Goal: Complete application form

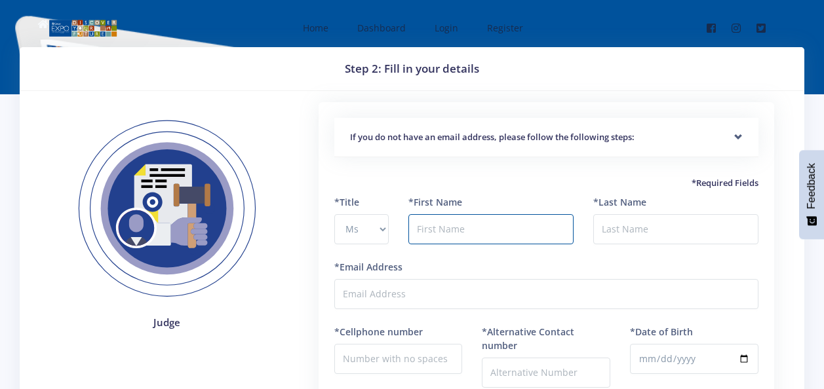
select select "Ms"
type input "SUMAYYAH"
type input "SULLIMAN"
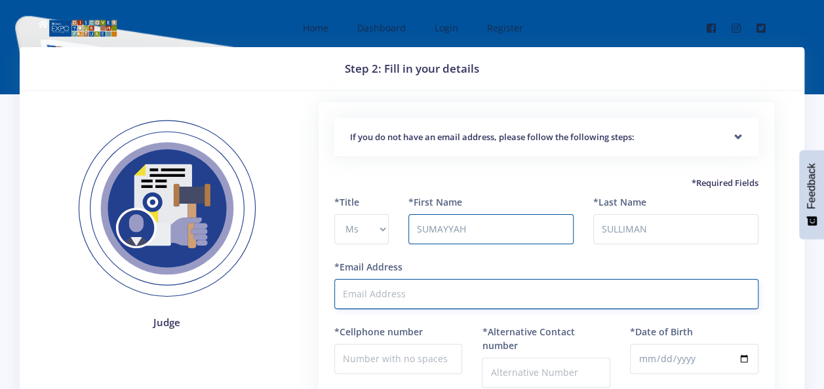
type input "[EMAIL_ADDRESS][DOMAIN_NAME]"
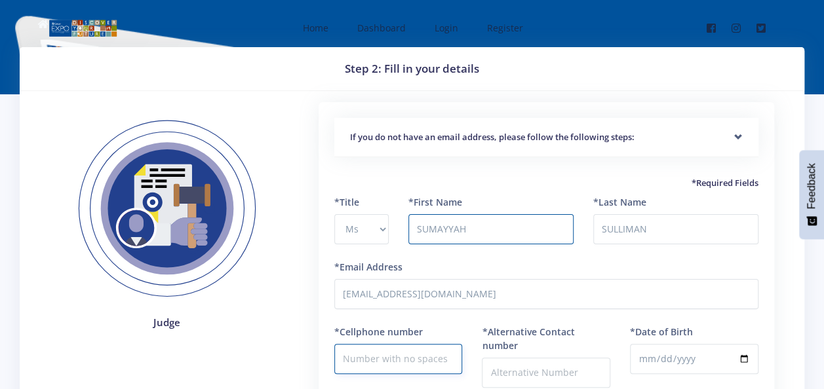
type input "0827196411"
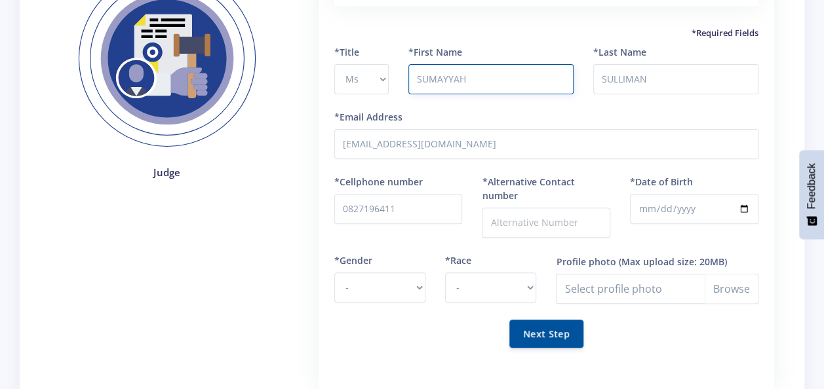
scroll to position [157, 0]
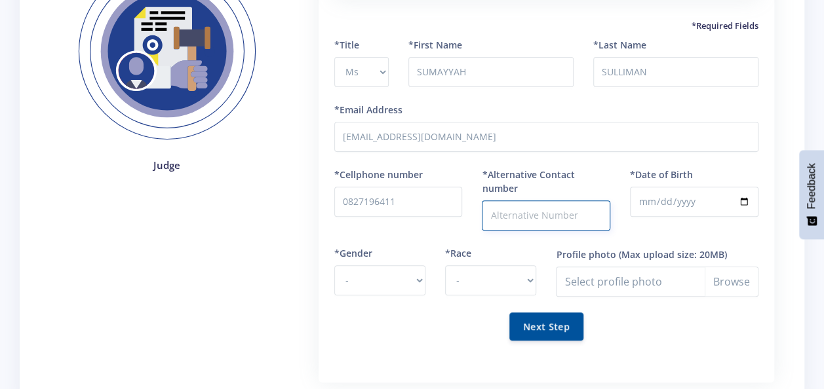
click at [523, 212] on input "*Alternative Contact number" at bounding box center [546, 215] width 128 height 30
type input "0767166954"
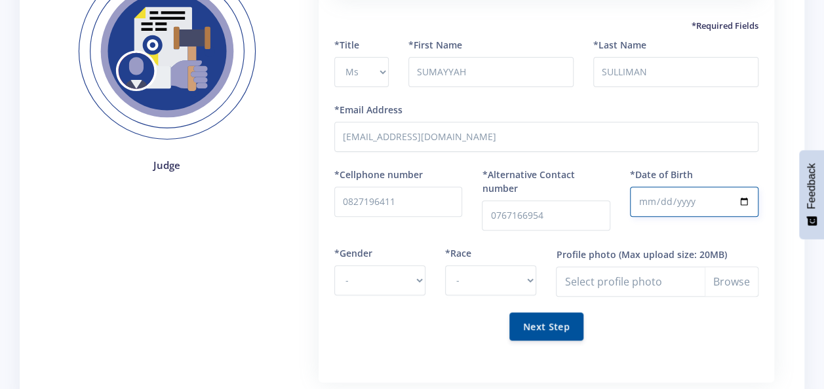
click at [655, 203] on input "*Date of Birth" at bounding box center [694, 202] width 128 height 30
type input "[DATE]"
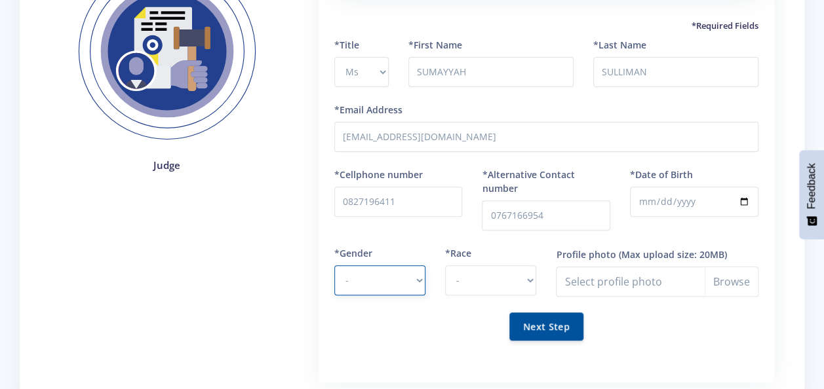
click at [409, 282] on select "- Male Female" at bounding box center [379, 280] width 91 height 30
select select "F"
click at [334, 265] on select "- Male Female" at bounding box center [379, 280] width 91 height 30
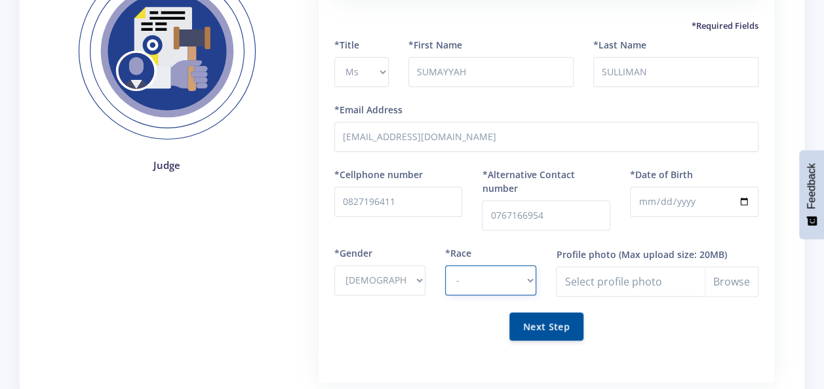
click at [490, 290] on select "- African Asian Coloured Indian White Other" at bounding box center [490, 280] width 91 height 30
select select "Coloured"
click at [445, 265] on select "- African Asian Coloured Indian White Other" at bounding box center [490, 280] width 91 height 30
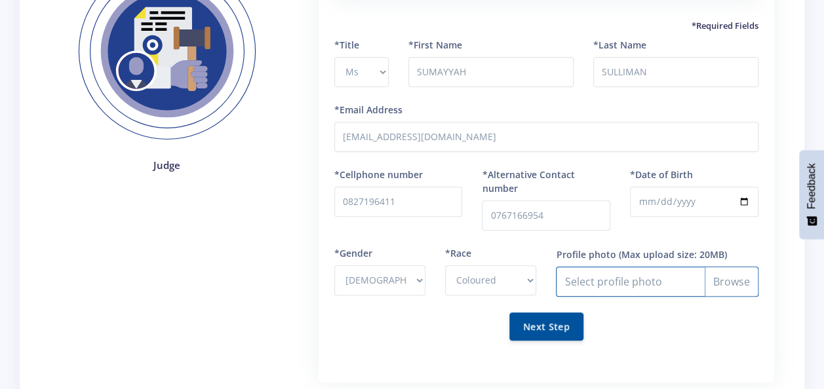
click at [729, 286] on input "Profile photo" at bounding box center [657, 282] width 202 height 30
type input "C:\fakepath\20250331_135317.jpg"
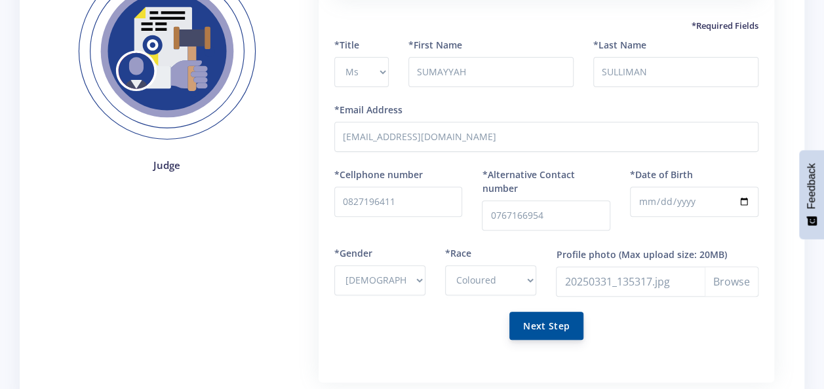
click at [560, 318] on button "Next Step" at bounding box center [546, 326] width 74 height 28
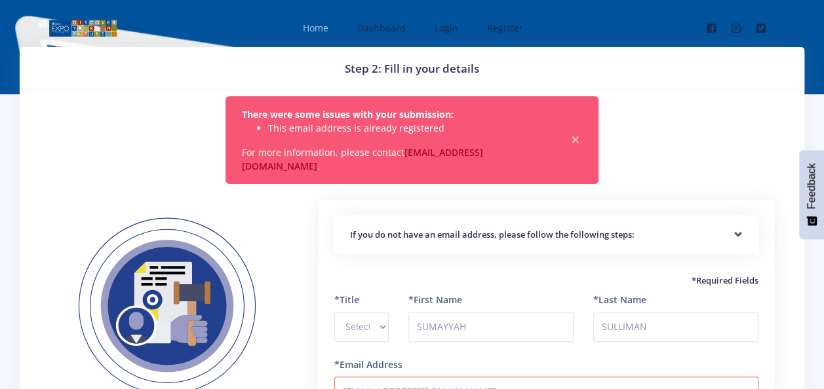
click at [325, 22] on span "Home" at bounding box center [316, 28] width 26 height 12
click at [444, 33] on link "Login" at bounding box center [444, 27] width 47 height 35
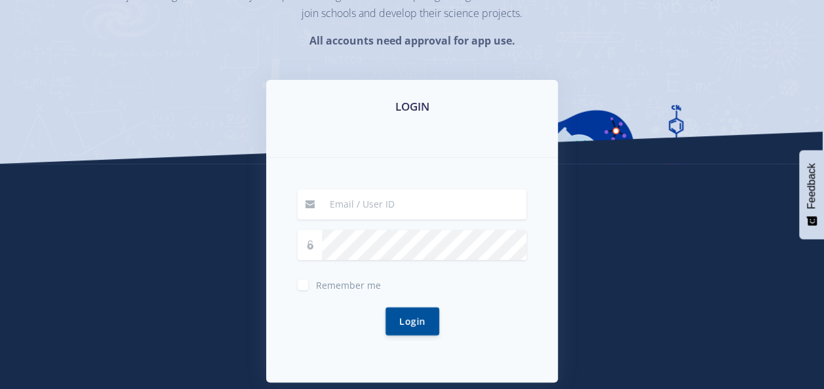
scroll to position [157, 0]
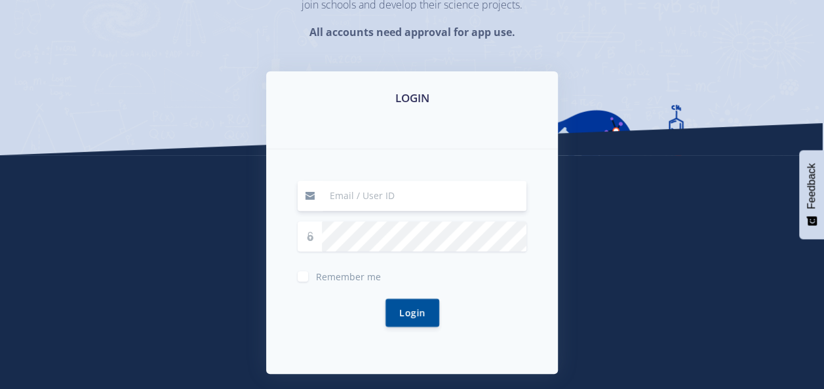
click at [355, 189] on input at bounding box center [424, 196] width 204 height 30
type input "[EMAIL_ADDRESS][DOMAIN_NAME]"
click at [426, 308] on button "Login" at bounding box center [412, 312] width 54 height 28
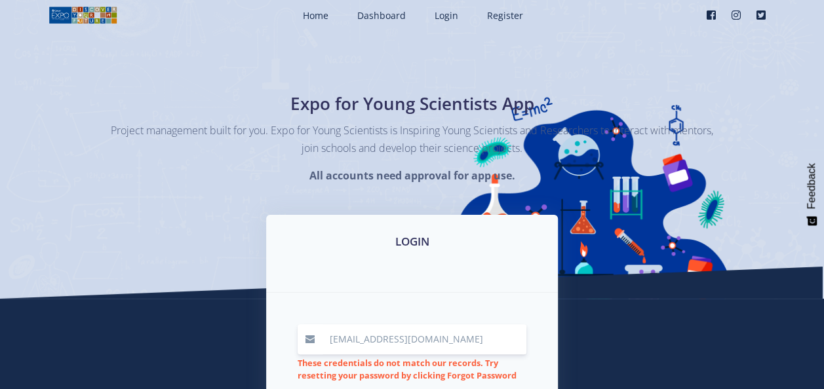
scroll to position [26, 0]
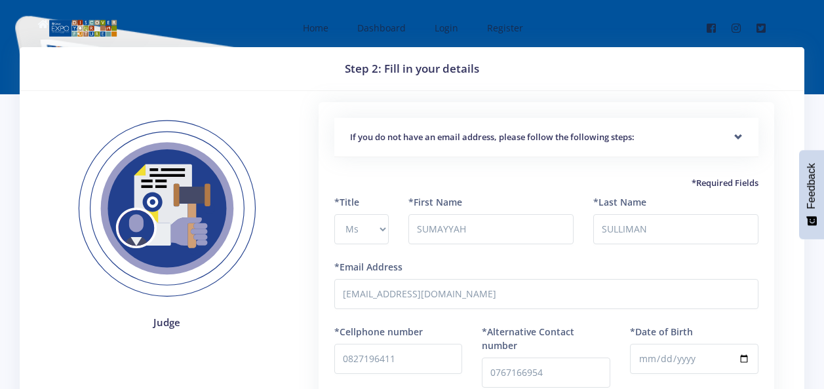
select select "Ms"
select select "F"
select select "Coloured"
